Goal: Book appointment/travel/reservation

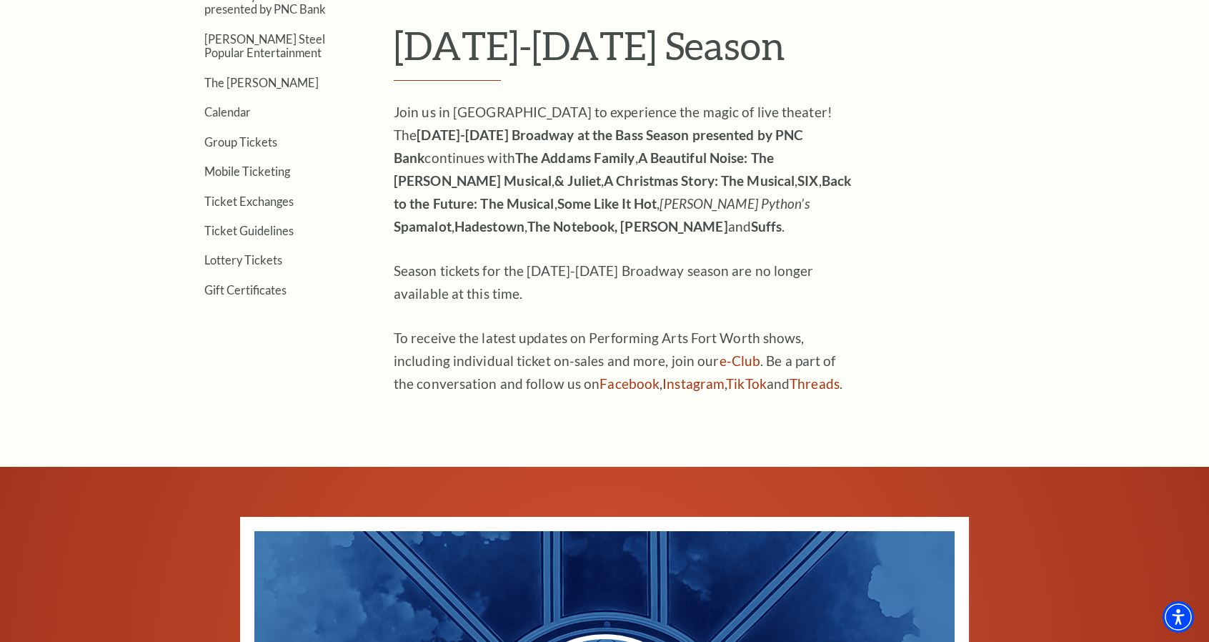
scroll to position [469, 0]
click at [226, 115] on link "Calendar" at bounding box center [227, 111] width 46 height 14
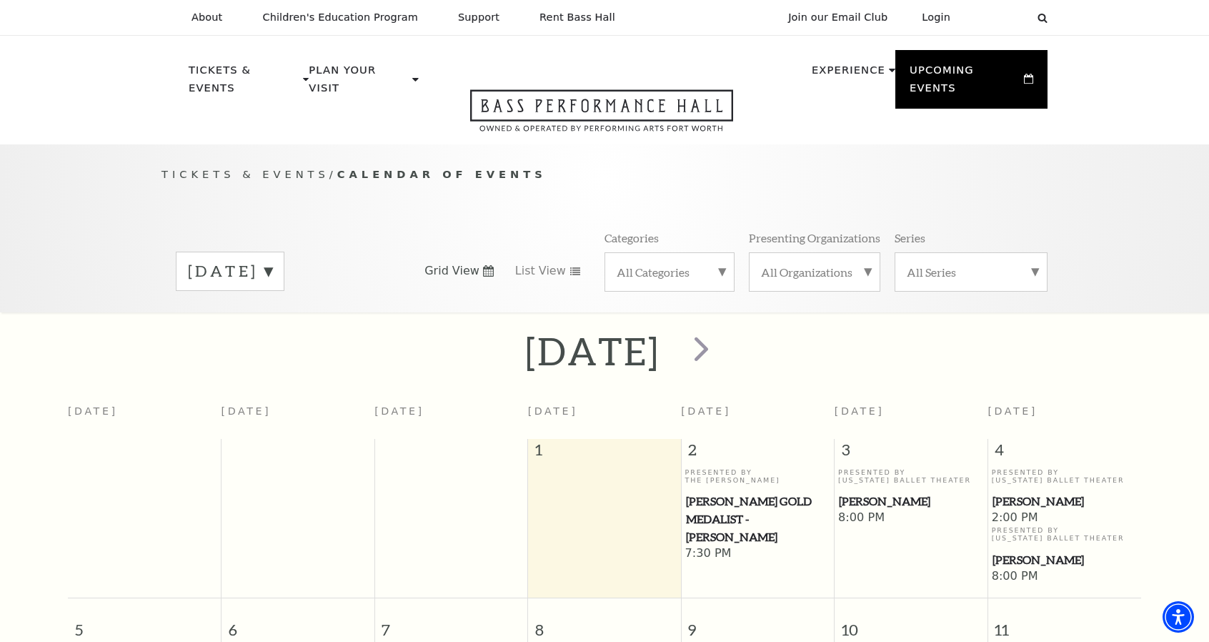
click at [284, 264] on div "[DATE]" at bounding box center [230, 271] width 109 height 39
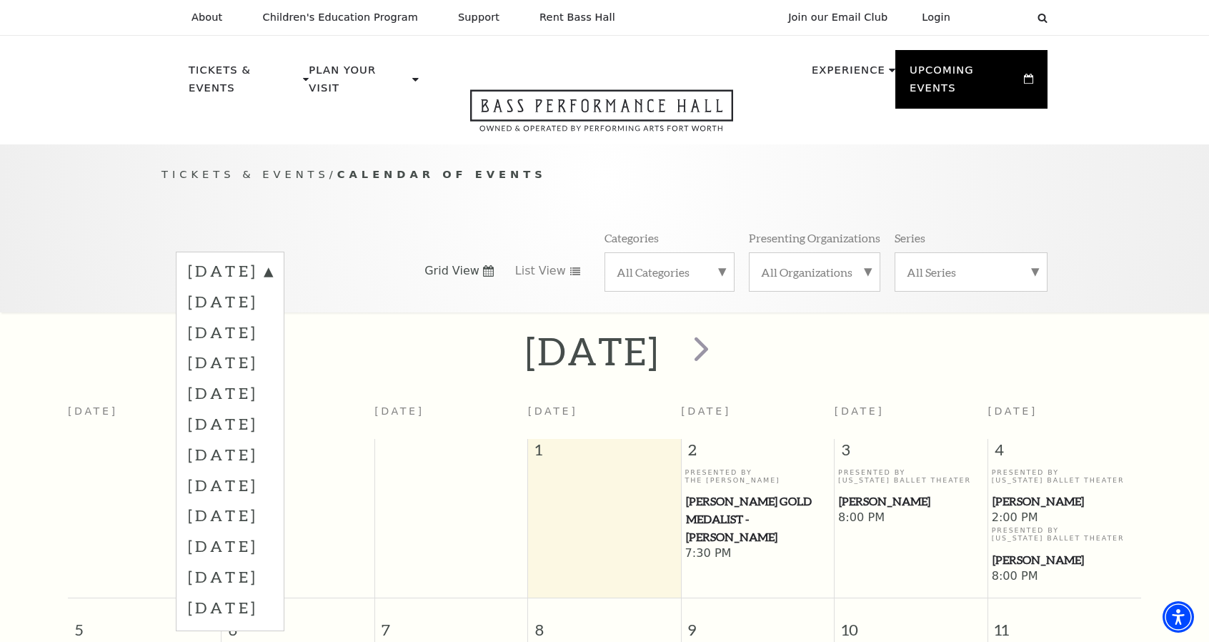
click at [272, 288] on label "[DATE]" at bounding box center [230, 301] width 84 height 31
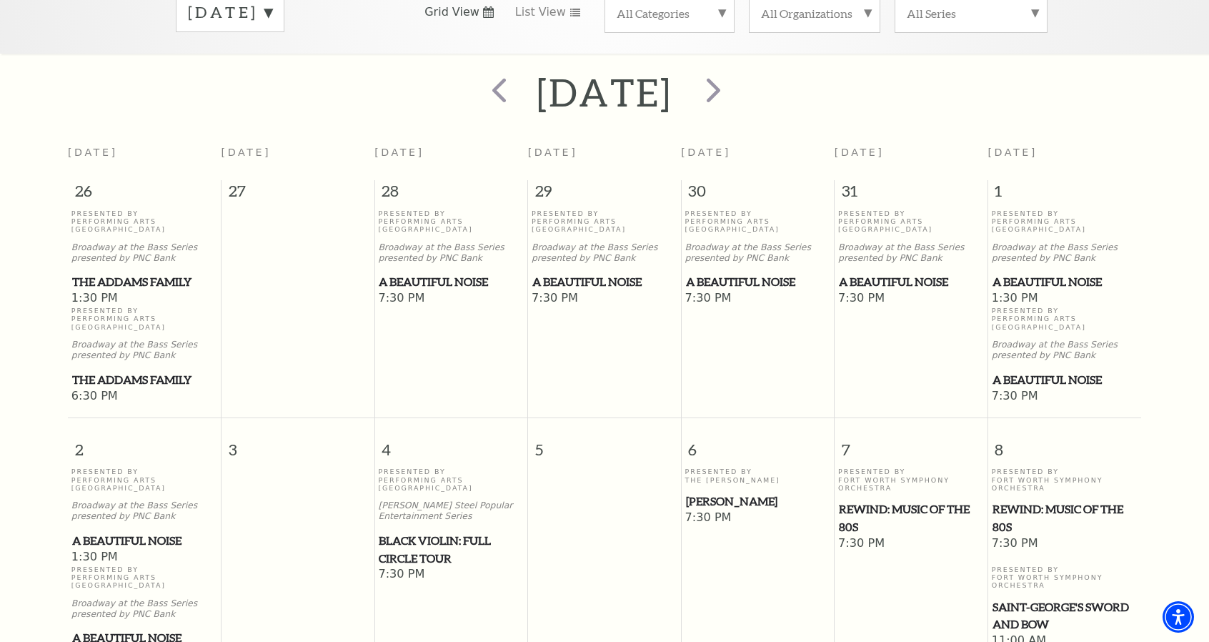
scroll to position [257, 0]
